Goal: Information Seeking & Learning: Find specific page/section

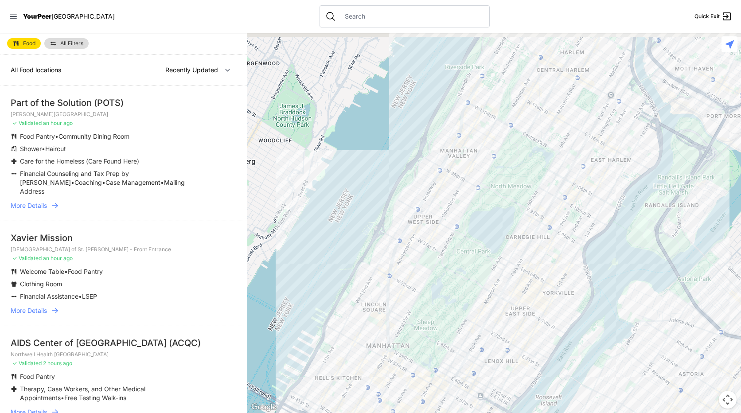
drag, startPoint x: 496, startPoint y: 119, endPoint x: 414, endPoint y: 248, distance: 153.1
click at [496, 167] on div at bounding box center [494, 223] width 494 height 380
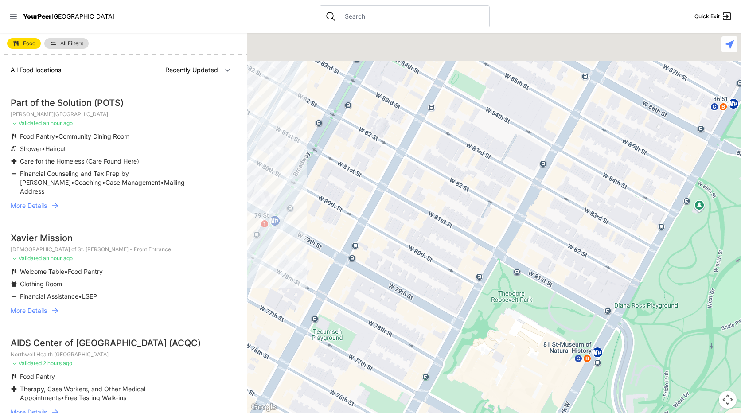
drag, startPoint x: 498, startPoint y: 129, endPoint x: 474, endPoint y: 218, distance: 91.8
click at [474, 218] on div at bounding box center [494, 223] width 494 height 380
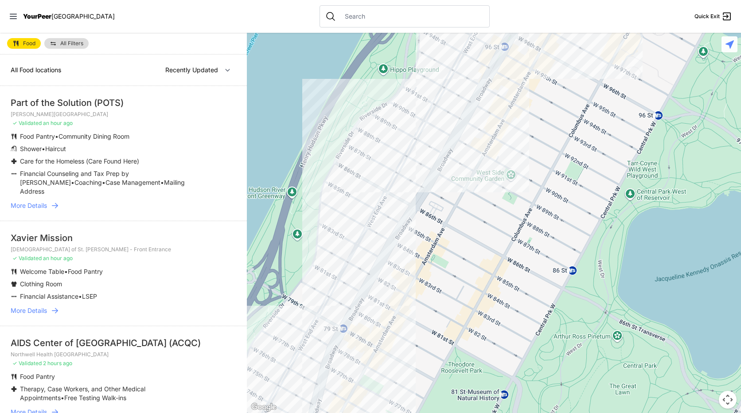
drag, startPoint x: 507, startPoint y: 123, endPoint x: 481, endPoint y: 228, distance: 108.2
click at [481, 228] on div at bounding box center [494, 223] width 494 height 380
click at [400, 181] on div at bounding box center [494, 223] width 494 height 380
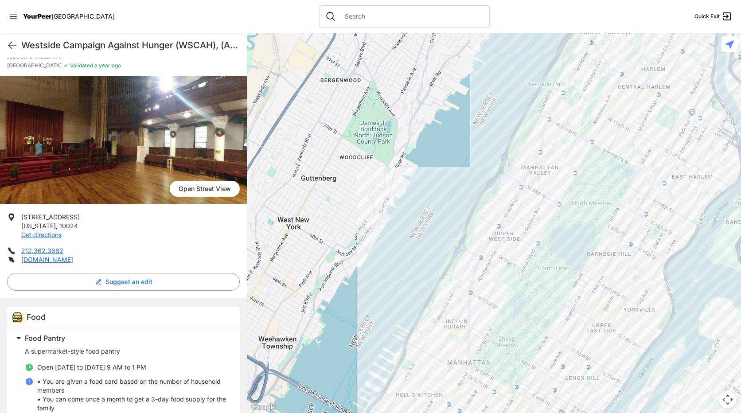
scroll to position [44, 0]
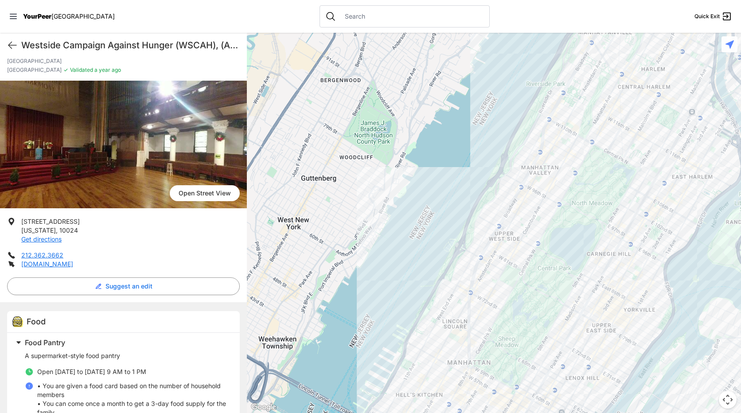
click at [4, 43] on div "Westside Campaign Against Hunger (WSCAH), (AKA WEME/Mainstream Meals-on-Wheels …" at bounding box center [123, 45] width 247 height 25
click at [10, 39] on div "Westside Campaign Against Hunger (WSCAH), (AKA WEME/Mainstream Meals-on-Wheels …" at bounding box center [123, 45] width 247 height 25
click at [11, 46] on icon at bounding box center [12, 45] width 11 height 11
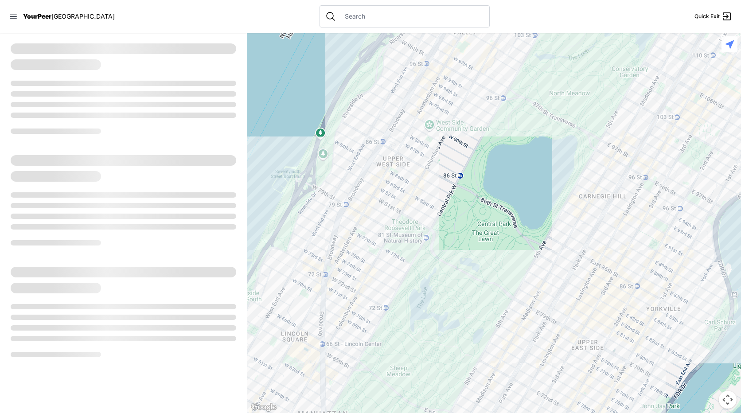
select select "recentlyUpdated"
